Goal: Check status: Check status

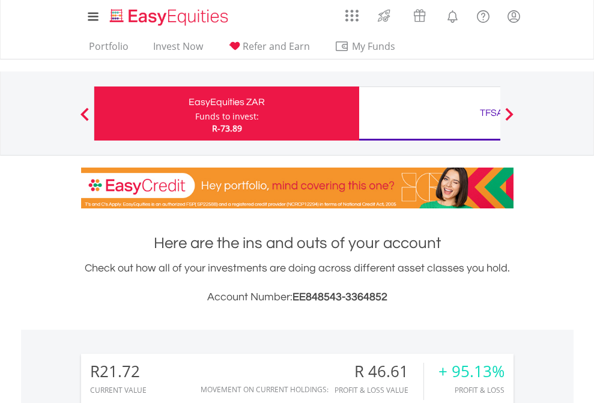
scroll to position [115, 189]
click at [195, 114] on div "Funds to invest:" at bounding box center [227, 117] width 64 height 12
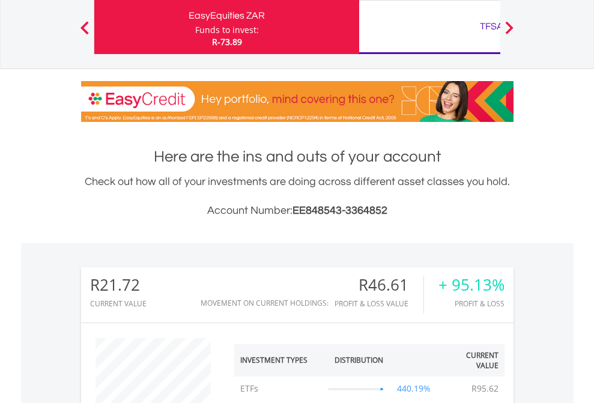
scroll to position [115, 189]
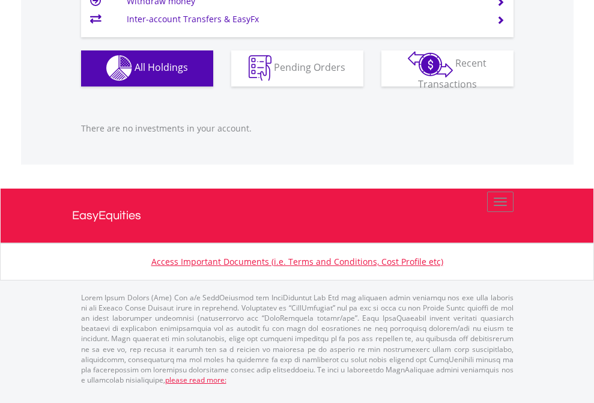
scroll to position [115, 189]
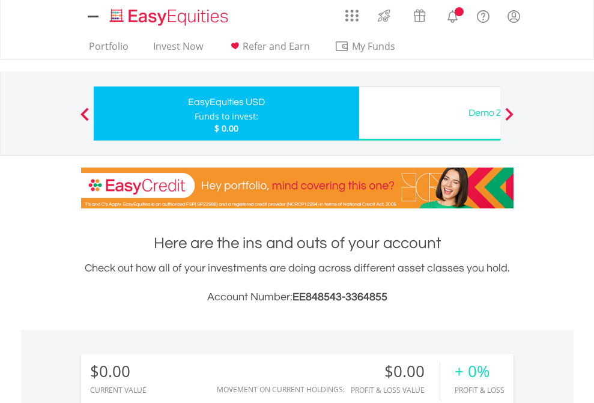
scroll to position [115, 189]
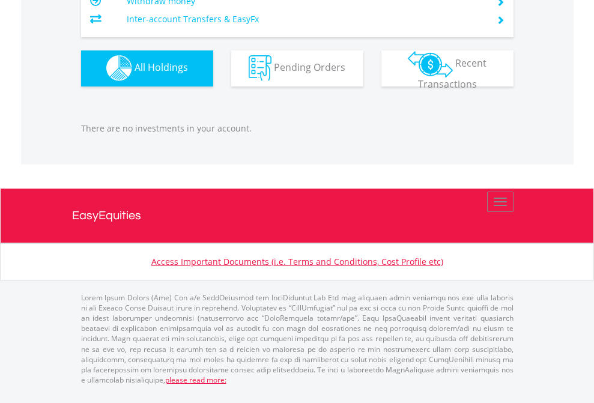
scroll to position [1189, 0]
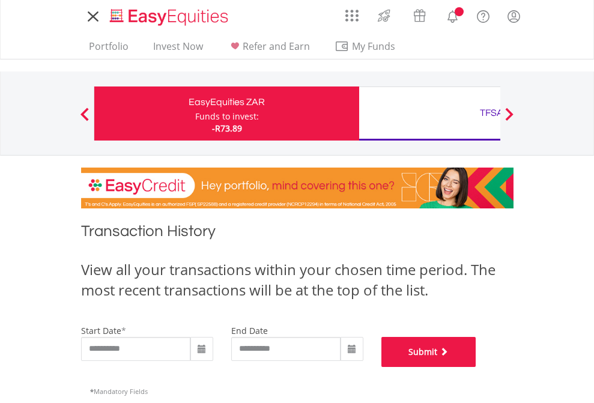
click at [476, 367] on button "Submit" at bounding box center [428, 352] width 95 height 30
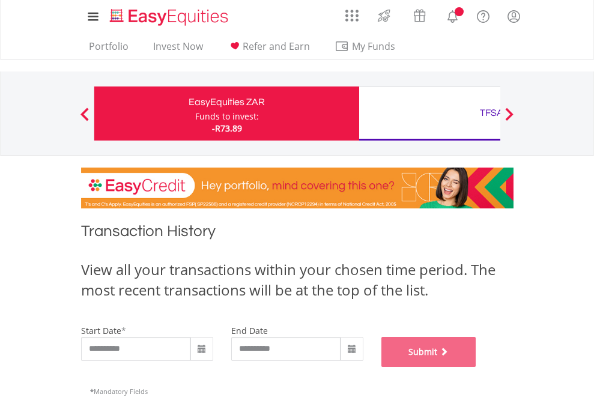
scroll to position [487, 0]
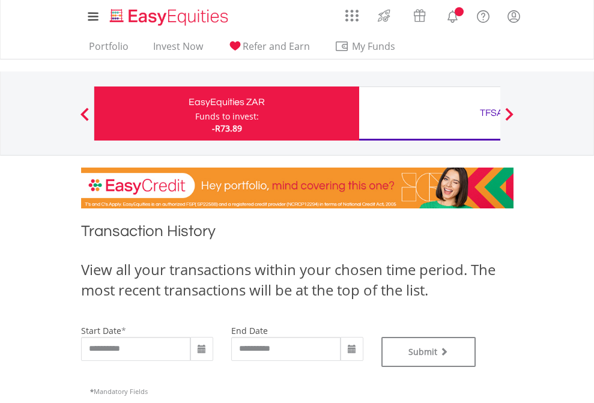
click at [430, 114] on div "TFSA" at bounding box center [491, 113] width 250 height 17
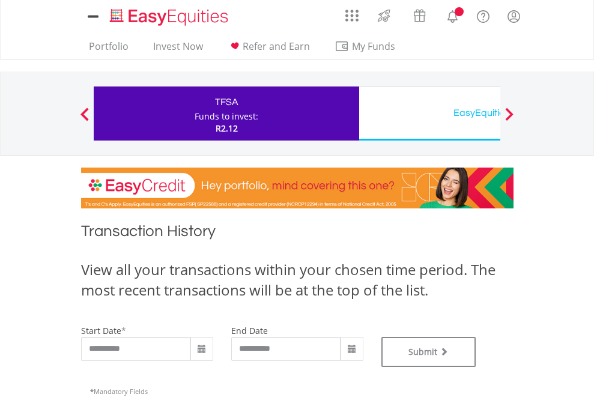
type input "**********"
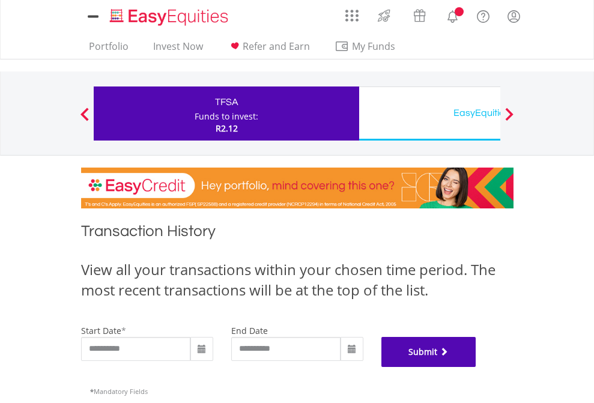
click at [476, 367] on button "Submit" at bounding box center [428, 352] width 95 height 30
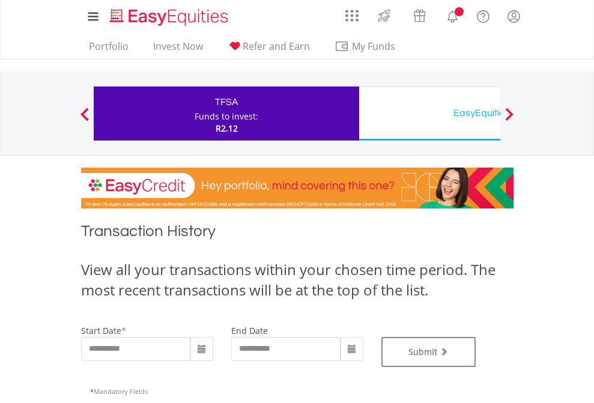
click at [430, 114] on div "EasyEquities USD" at bounding box center [491, 113] width 250 height 17
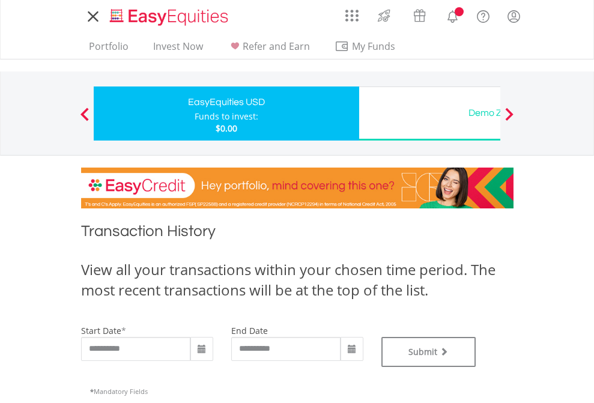
type input "**********"
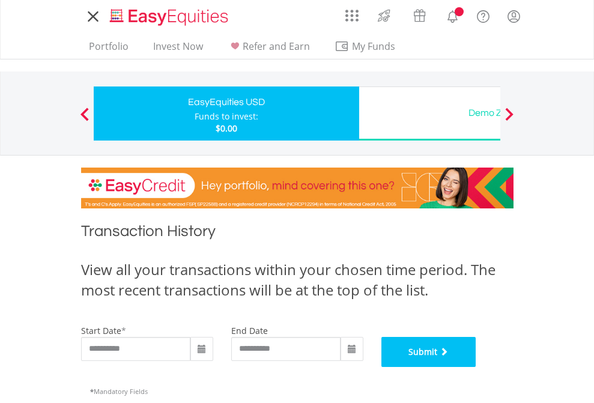
click at [476, 367] on button "Submit" at bounding box center [428, 352] width 95 height 30
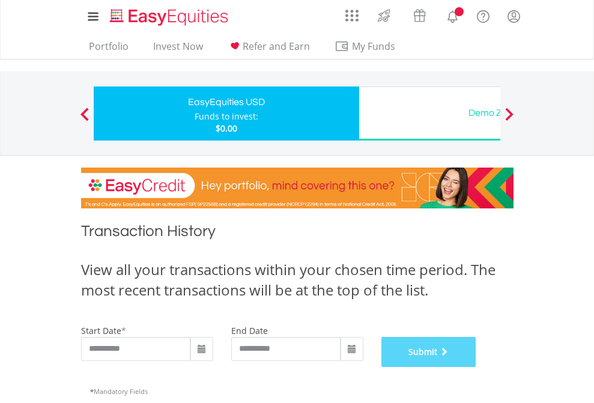
scroll to position [487, 0]
